Goal: Check status: Check status

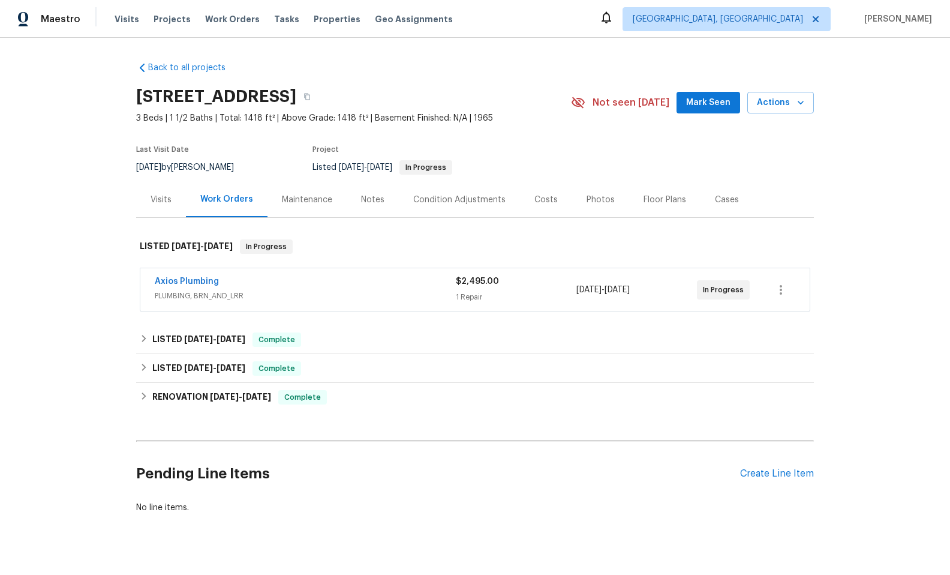
click at [334, 281] on div "Axios Plumbing" at bounding box center [305, 282] width 301 height 14
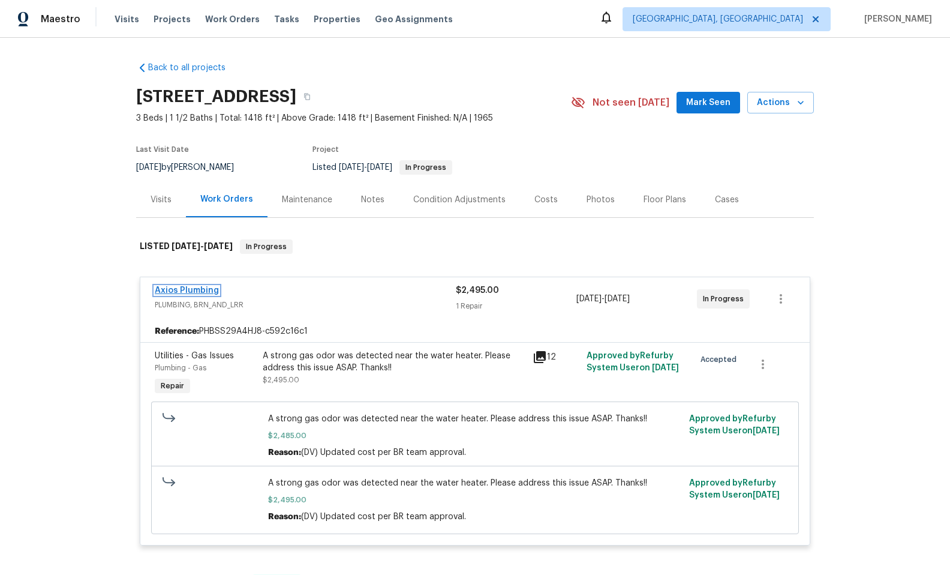
click at [200, 288] on link "Axios Plumbing" at bounding box center [187, 290] width 64 height 8
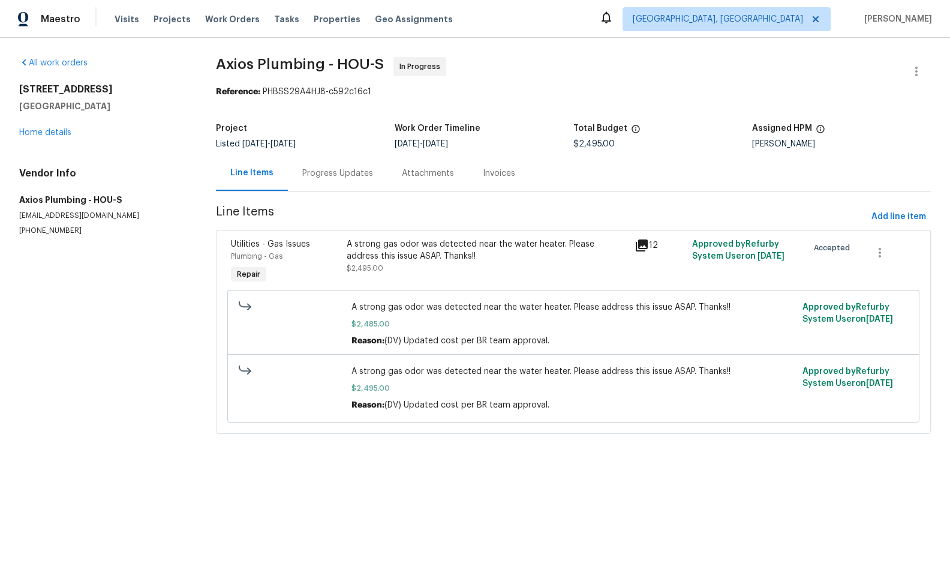
click at [329, 164] on div "Progress Updates" at bounding box center [338, 172] width 100 height 35
